Goal: Find specific page/section: Find specific page/section

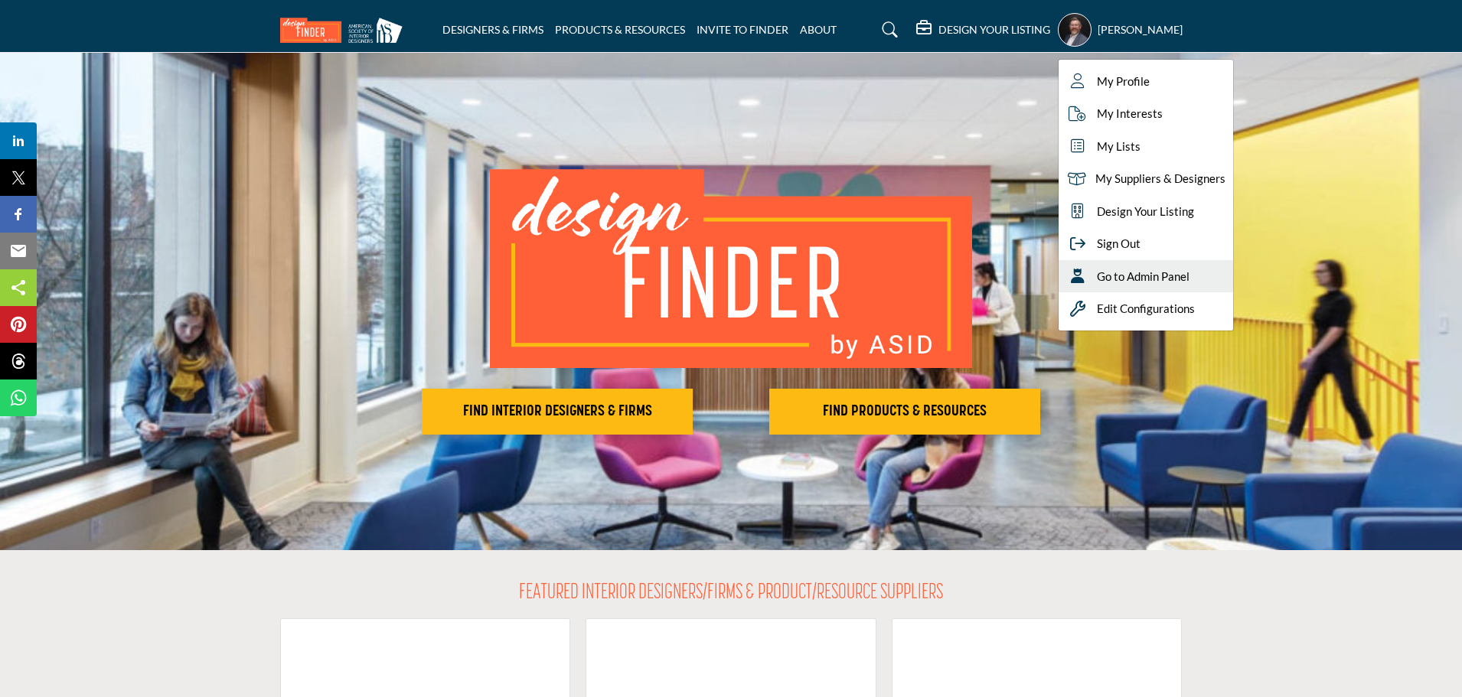
click at [1128, 277] on span "Go to Admin Panel" at bounding box center [1143, 277] width 93 height 18
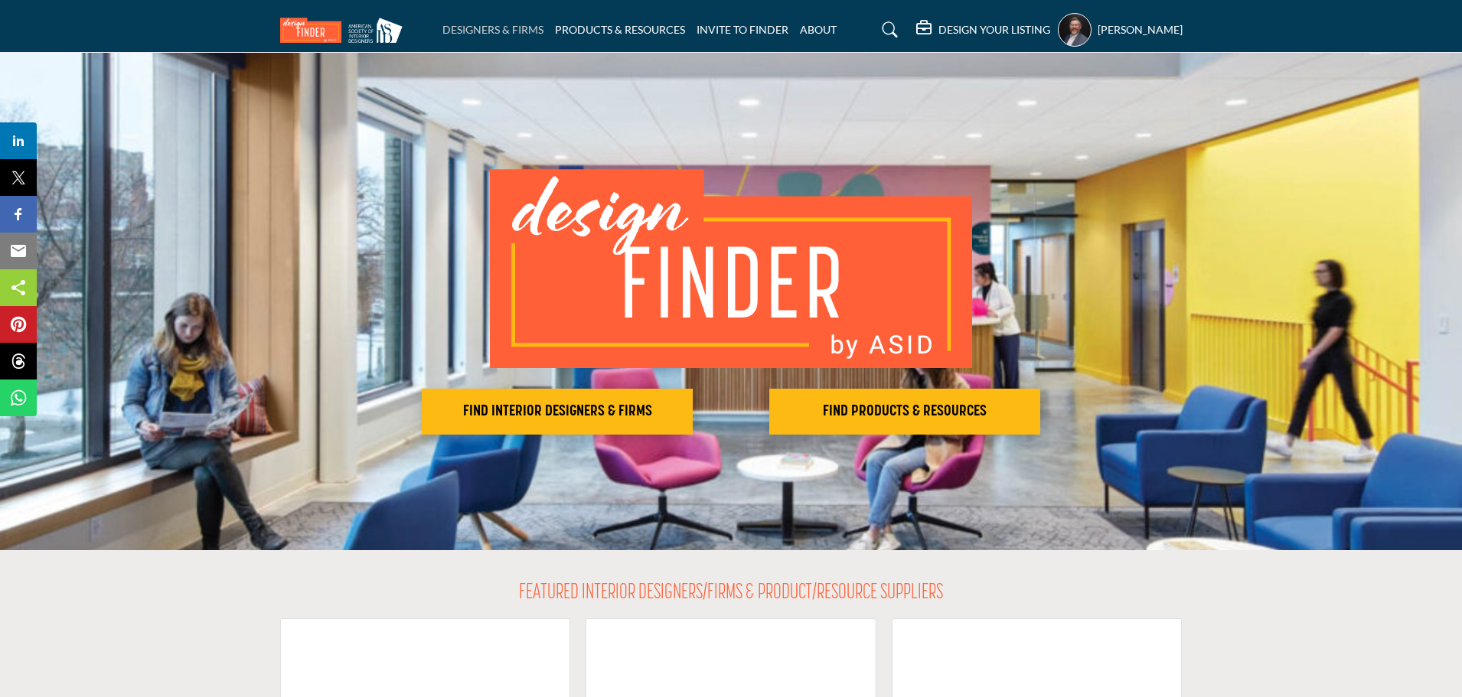
click at [530, 34] on link "DESIGNERS & FIRMS" at bounding box center [492, 29] width 101 height 13
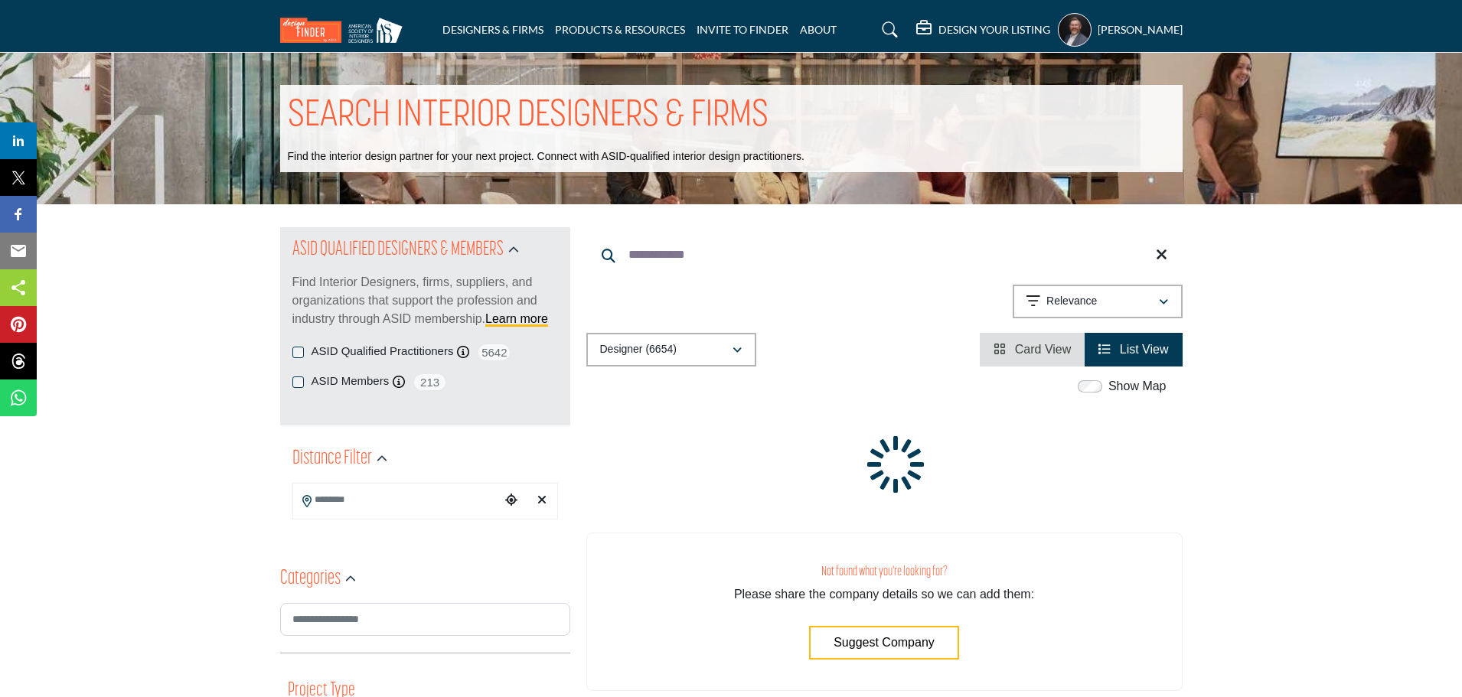
type input "**********"
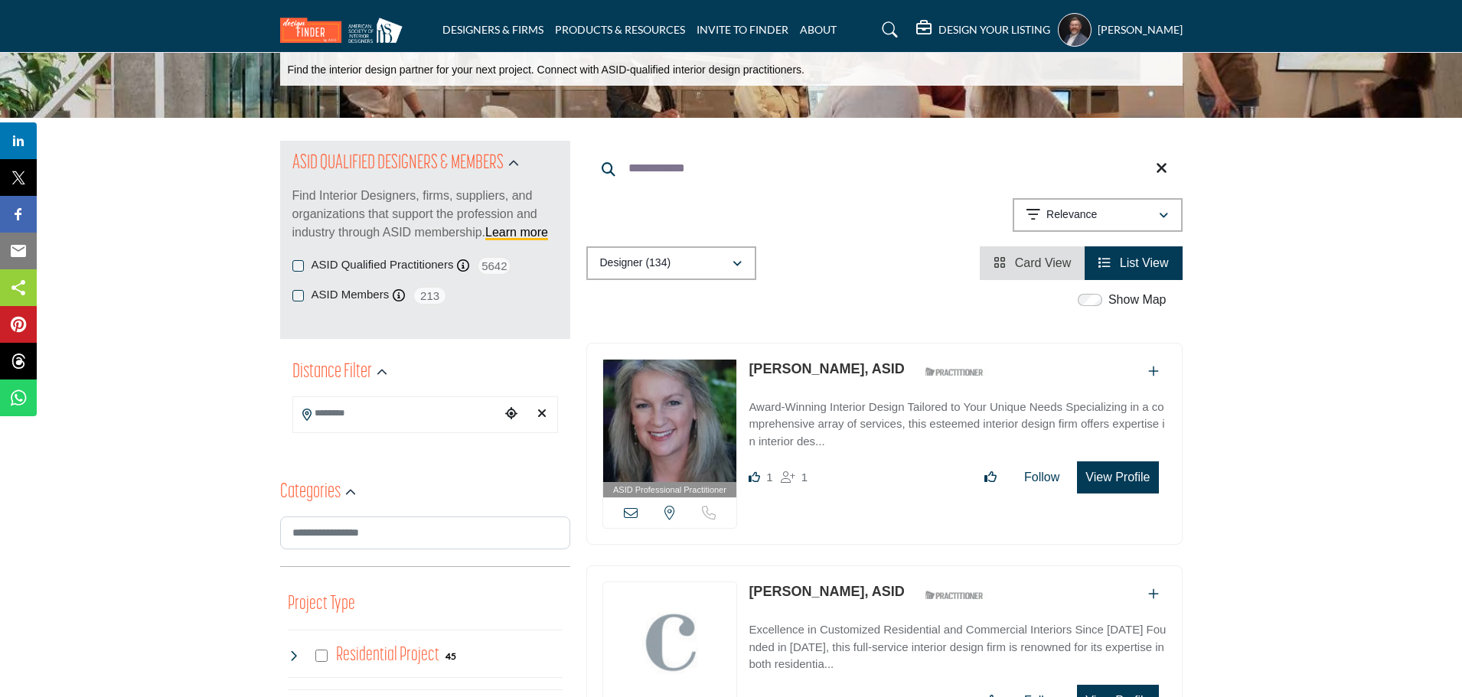
scroll to position [153, 0]
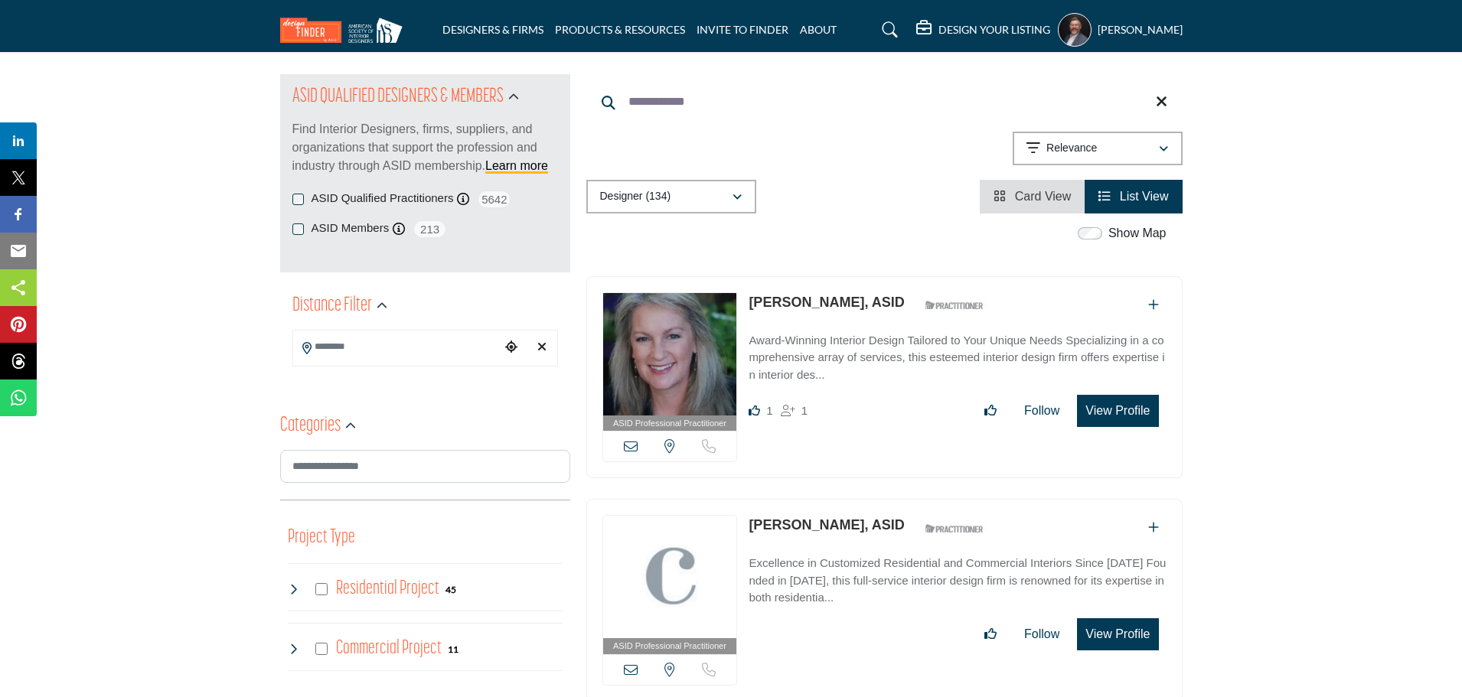
click at [1036, 197] on span "Card View" at bounding box center [1043, 196] width 57 height 13
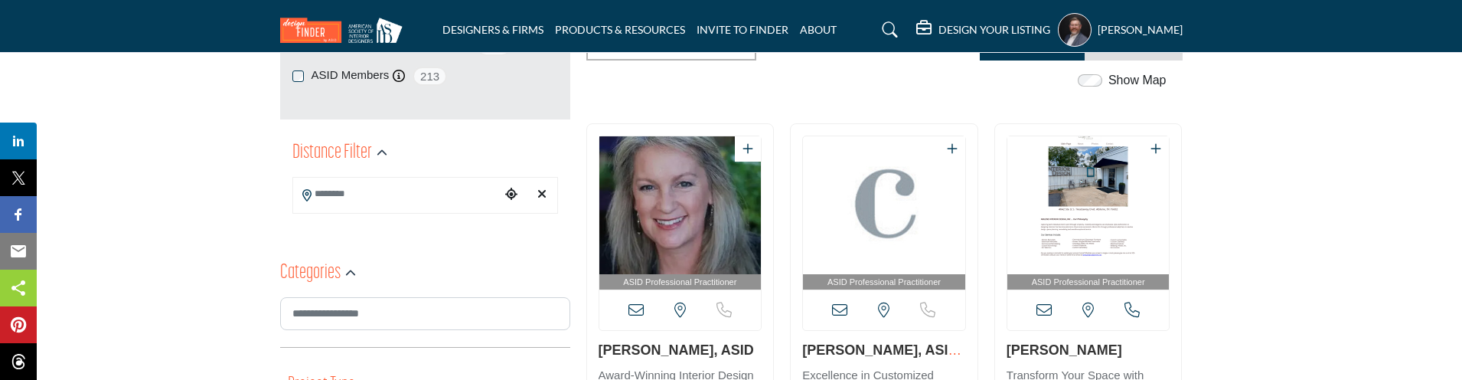
scroll to position [536, 0]
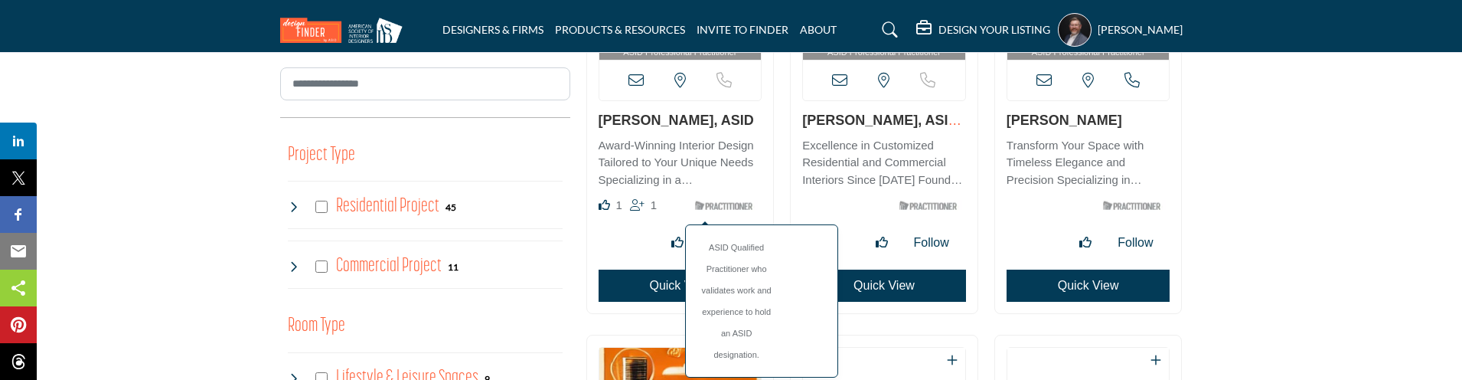
click at [730, 206] on img at bounding box center [723, 205] width 69 height 19
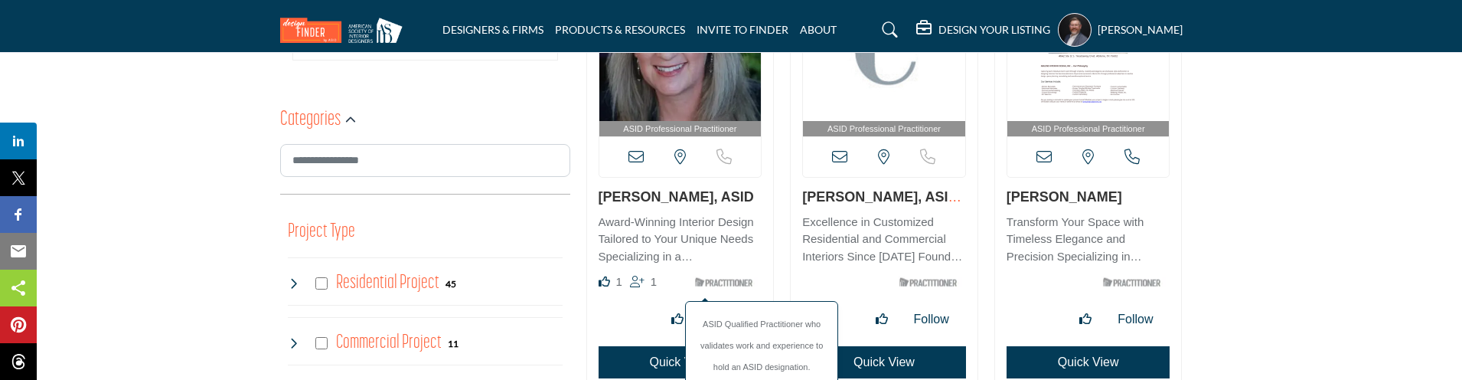
scroll to position [536, 0]
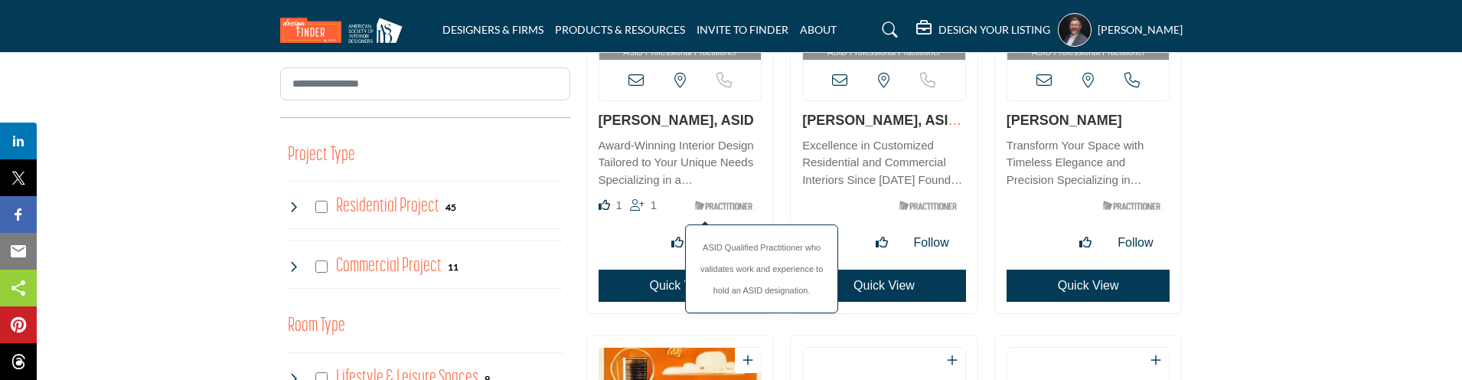
click at [731, 203] on img at bounding box center [723, 205] width 69 height 19
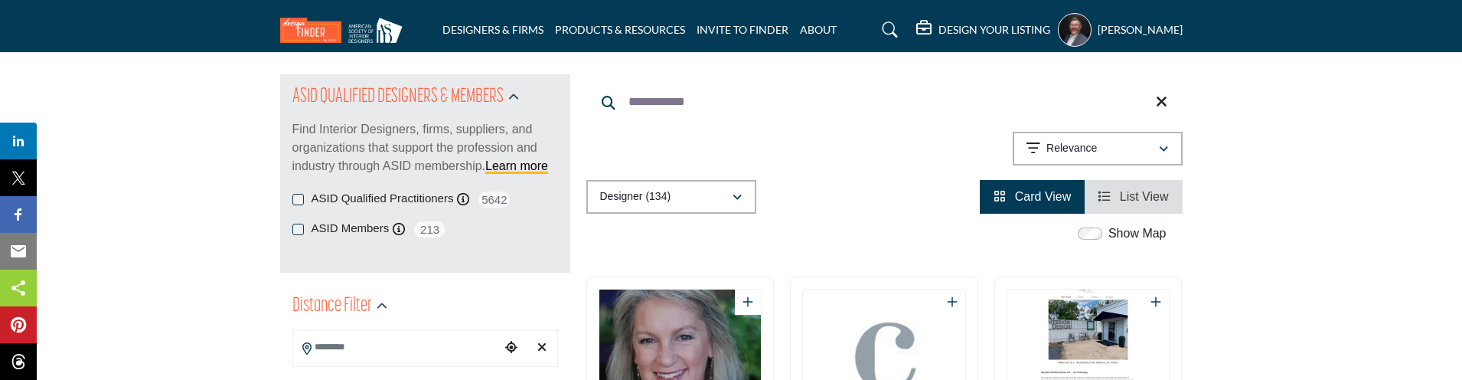
click at [1042, 196] on span "Card View" at bounding box center [1043, 196] width 57 height 13
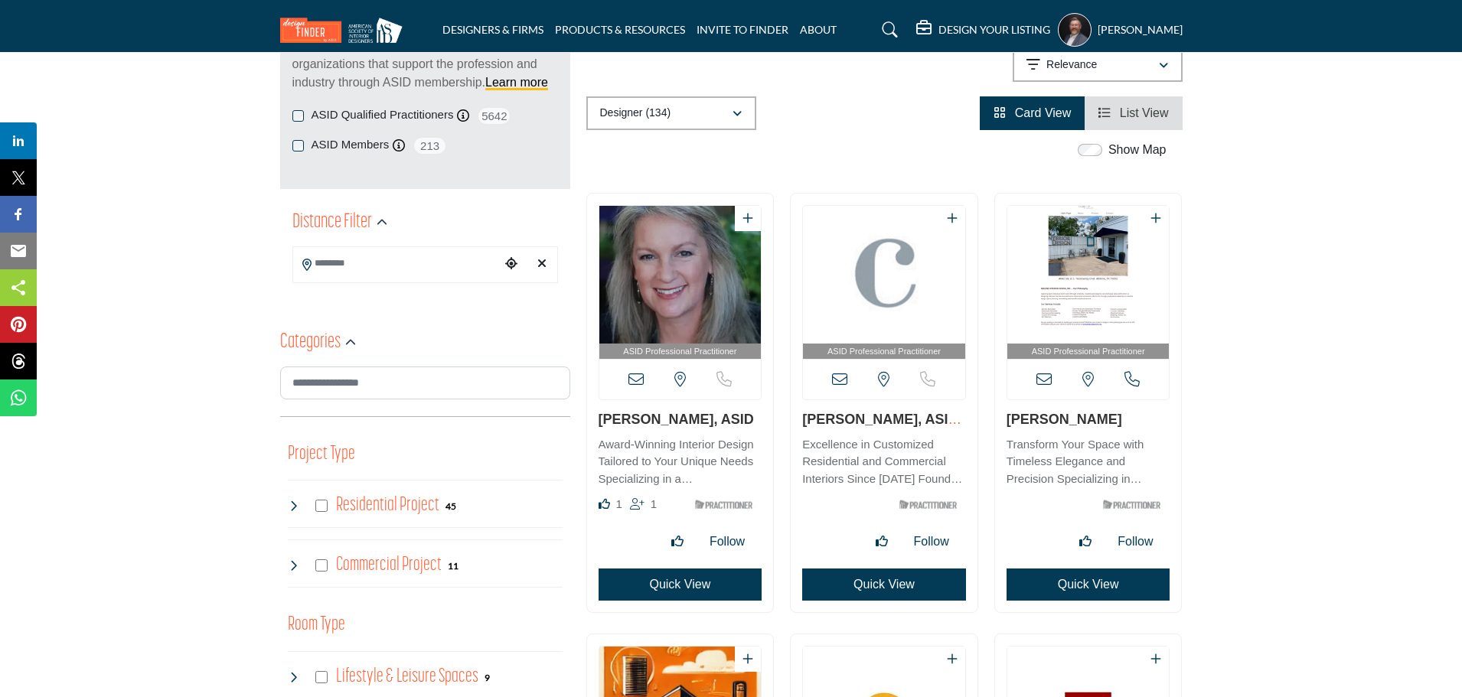
scroll to position [230, 0]
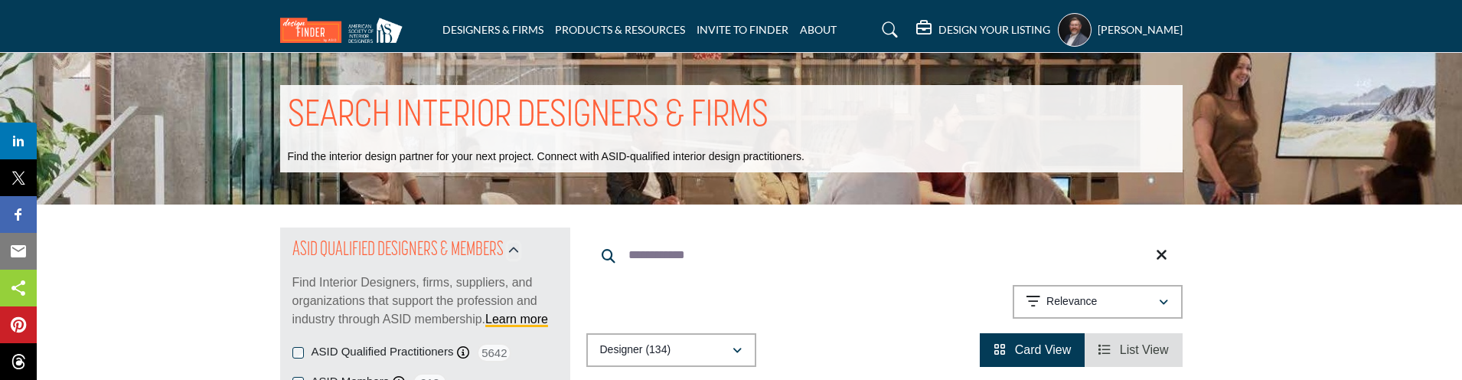
click at [516, 254] on icon "button" at bounding box center [513, 250] width 11 height 11
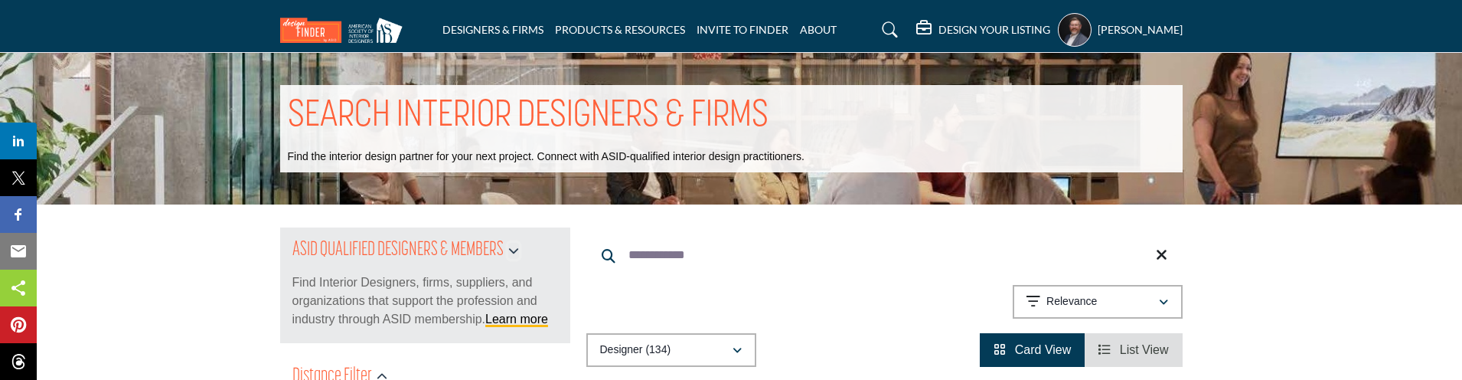
click at [517, 248] on icon "button" at bounding box center [513, 250] width 11 height 11
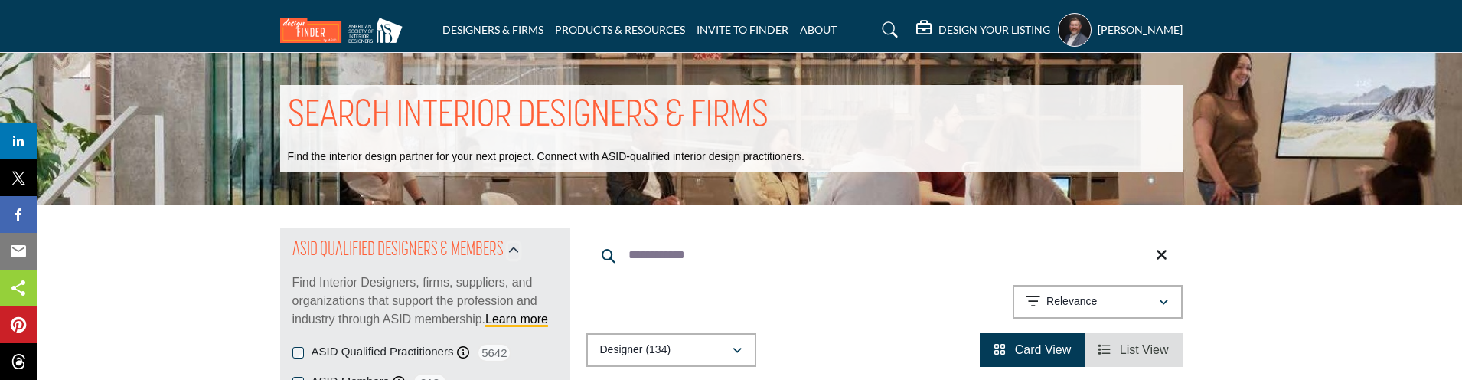
click at [517, 248] on icon "button" at bounding box center [513, 250] width 11 height 11
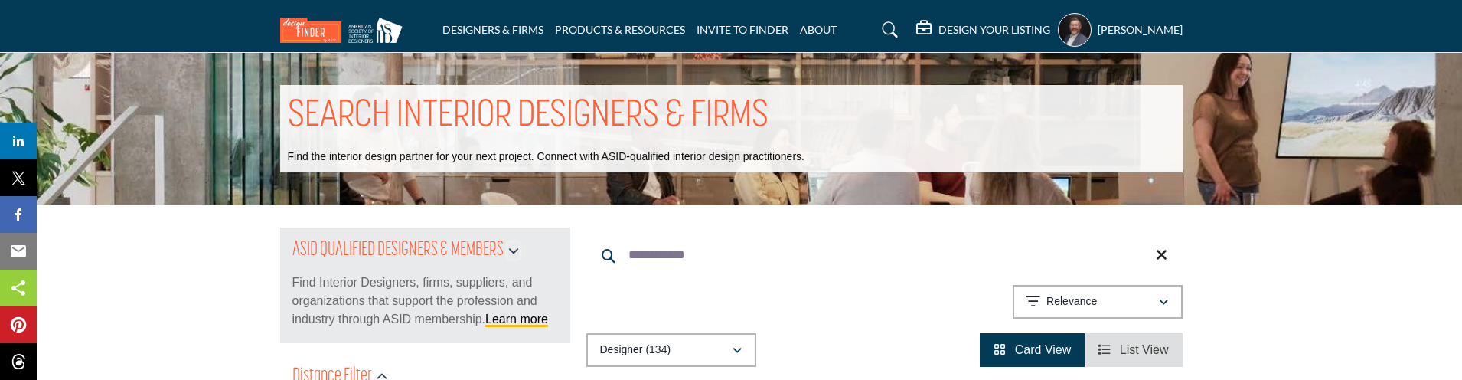
click at [516, 248] on icon "button" at bounding box center [513, 250] width 11 height 11
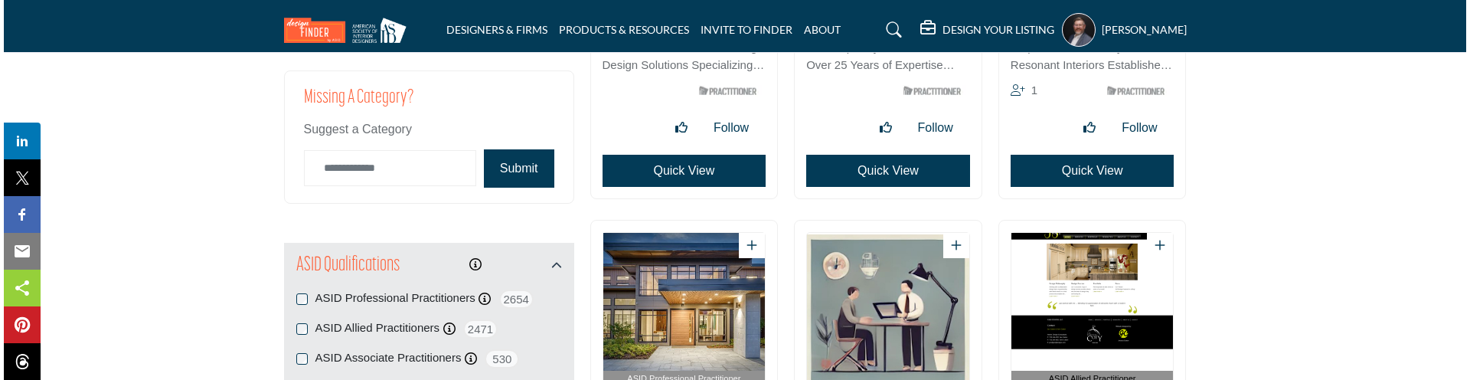
scroll to position [1608, 0]
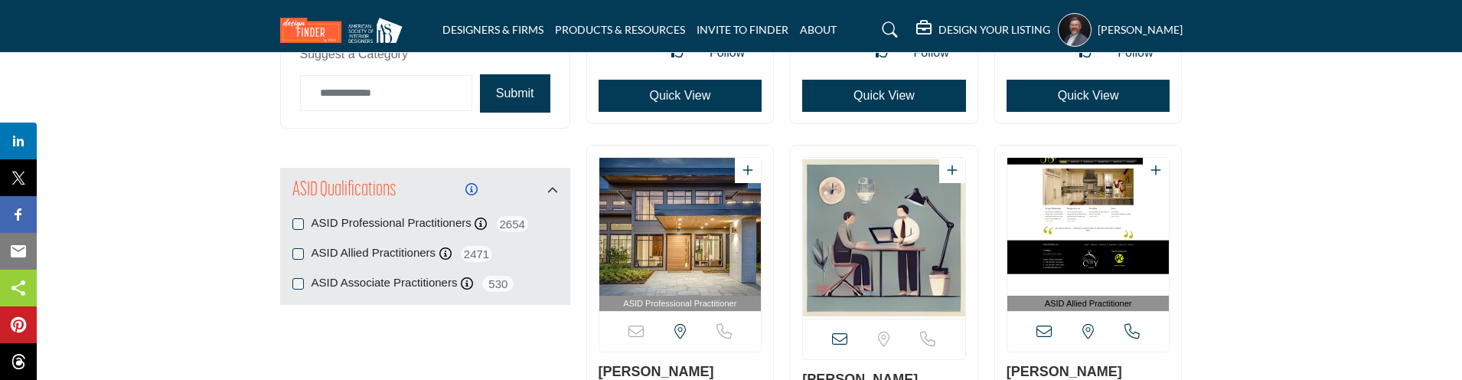
click at [468, 189] on icon "Information about" at bounding box center [471, 189] width 12 height 12
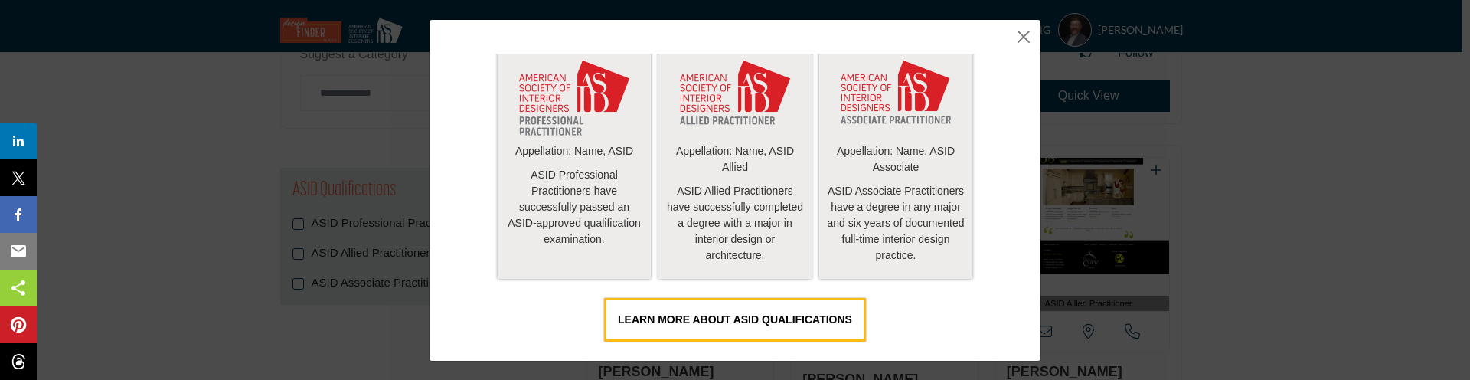
scroll to position [148, 0]
click at [220, 182] on div "What is Design Finder by ASID? Being an ASID Practitioner is a mark of distinct…" at bounding box center [735, 190] width 1470 height 380
click at [282, 184] on div "What is Design Finder by ASID? Being an ASID Practitioner is a mark of distinct…" at bounding box center [735, 190] width 1470 height 380
click at [246, 186] on div "What is Design Finder by ASID? Being an ASID Practitioner is a mark of distinct…" at bounding box center [735, 190] width 1470 height 380
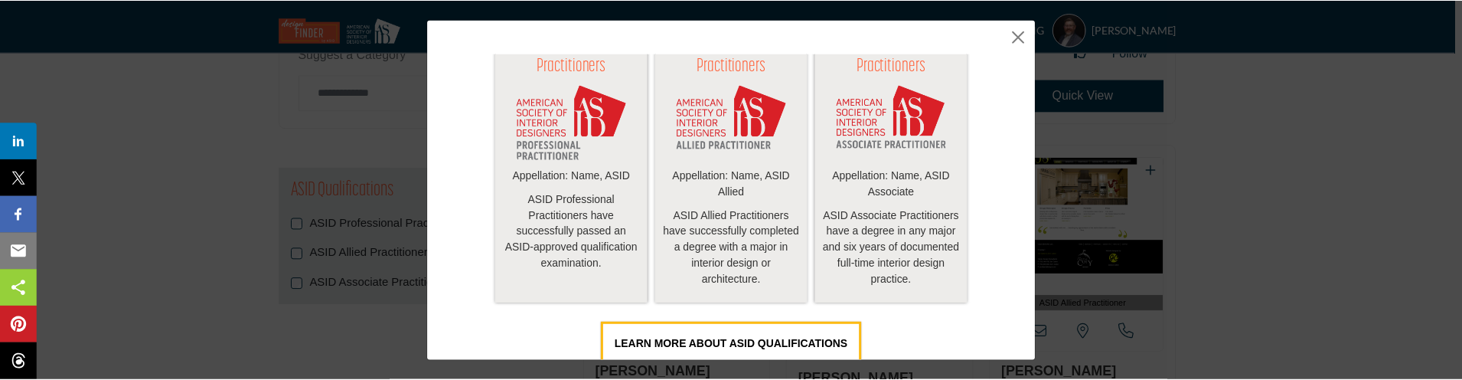
scroll to position [0, 0]
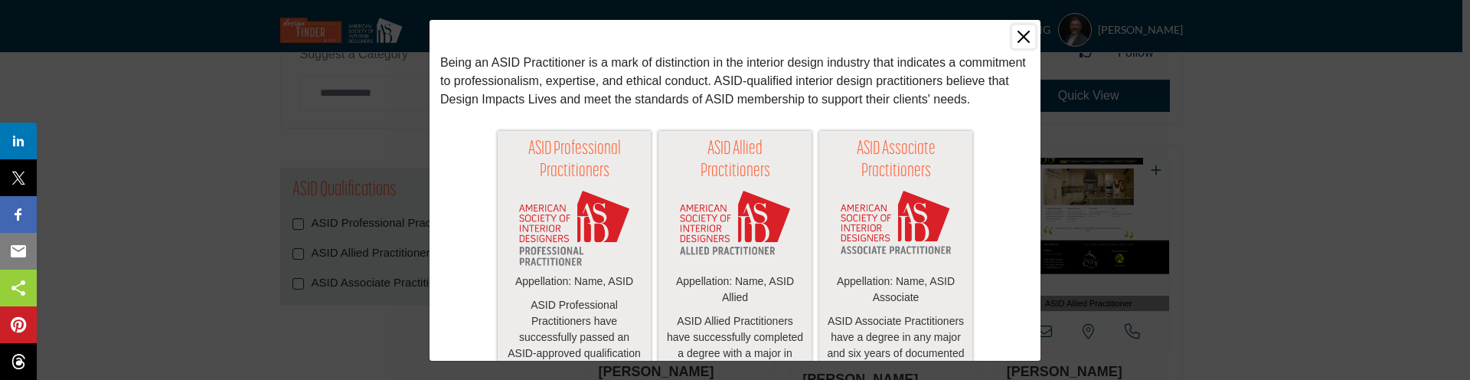
click at [1027, 41] on button "Close" at bounding box center [1023, 36] width 23 height 23
